Goal: Information Seeking & Learning: Learn about a topic

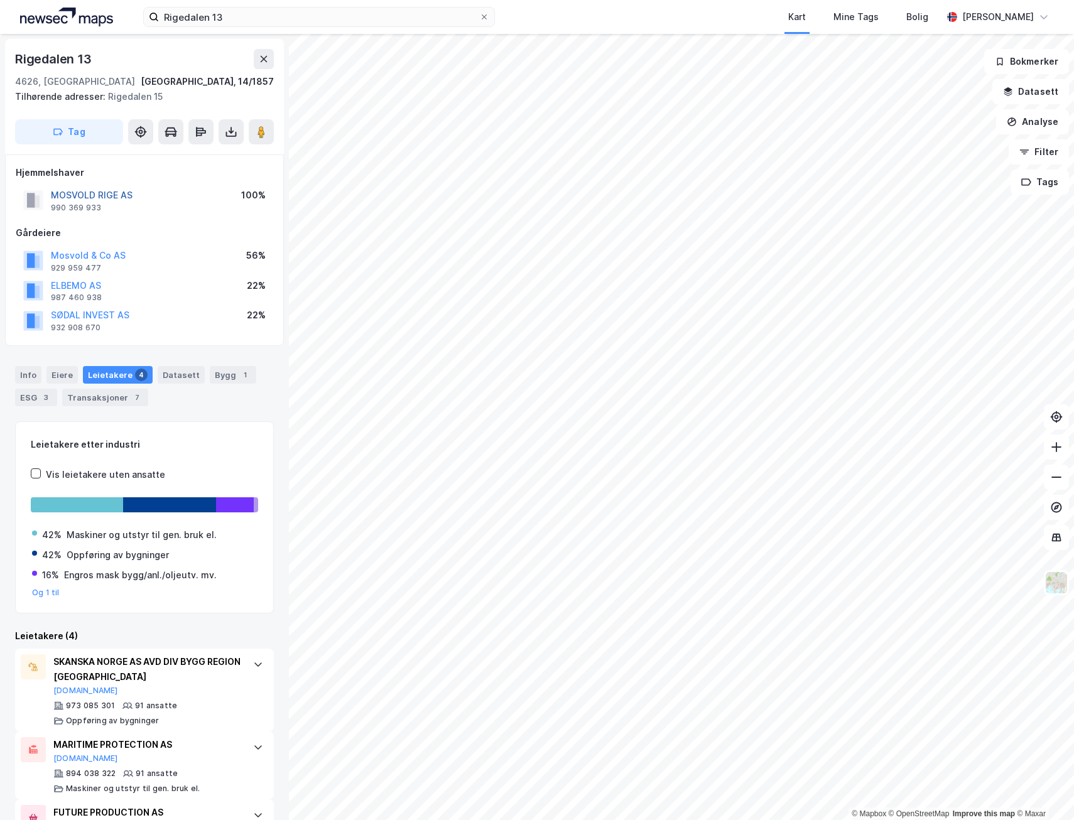
drag, startPoint x: 51, startPoint y: 195, endPoint x: 104, endPoint y: 193, distance: 53.4
click at [0, 0] on button "MOSVOLD RIGE AS" at bounding box center [0, 0] width 0 height 0
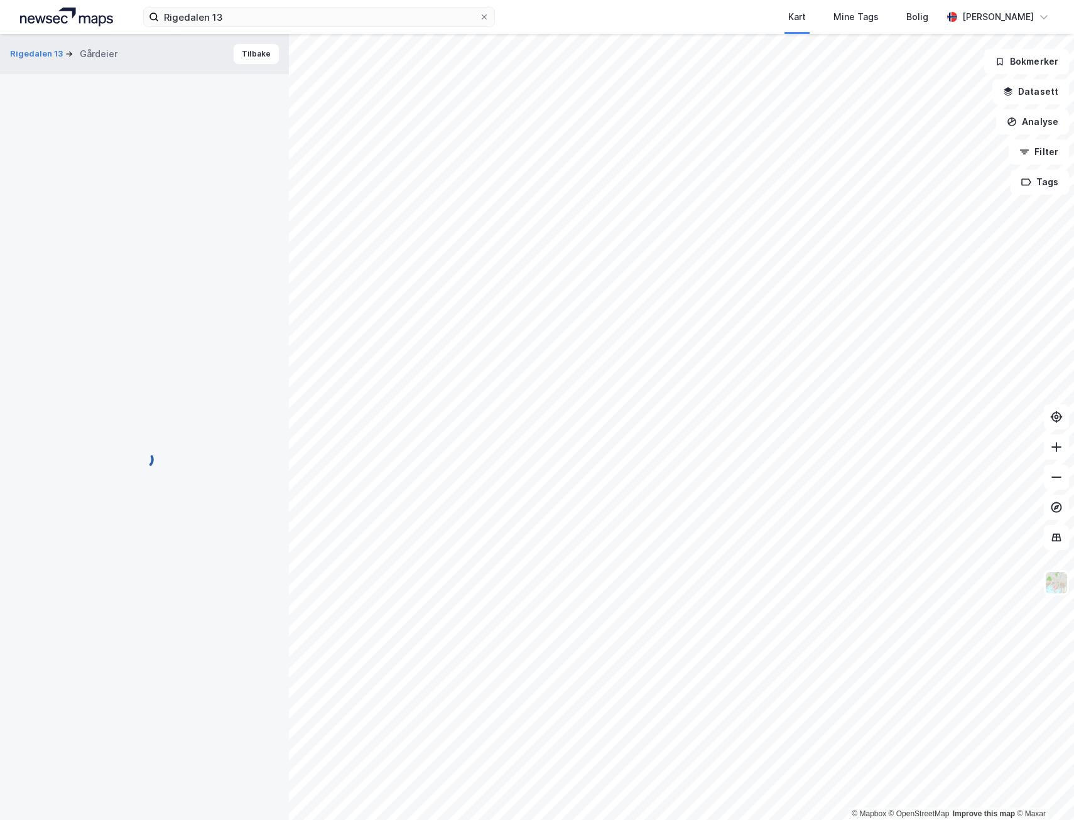
click at [109, 192] on div at bounding box center [144, 459] width 259 height 771
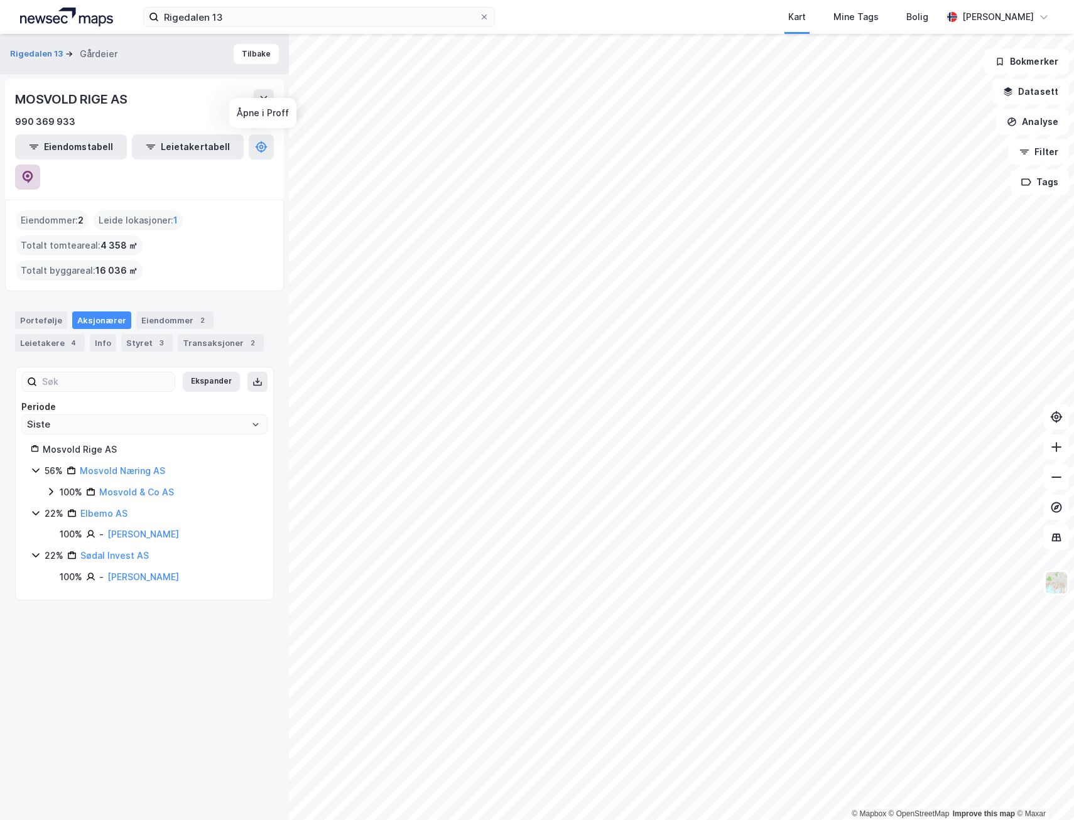
click at [34, 171] on icon at bounding box center [27, 177] width 13 height 13
